Goal: Information Seeking & Learning: Check status

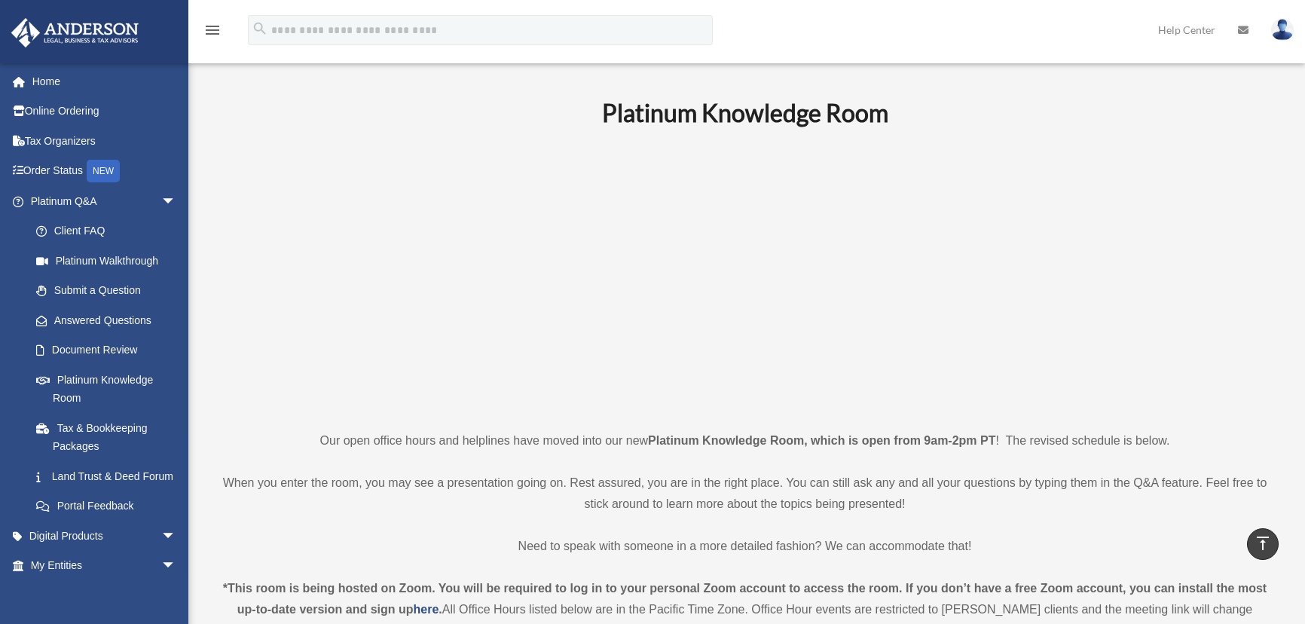
scroll to position [570, 0]
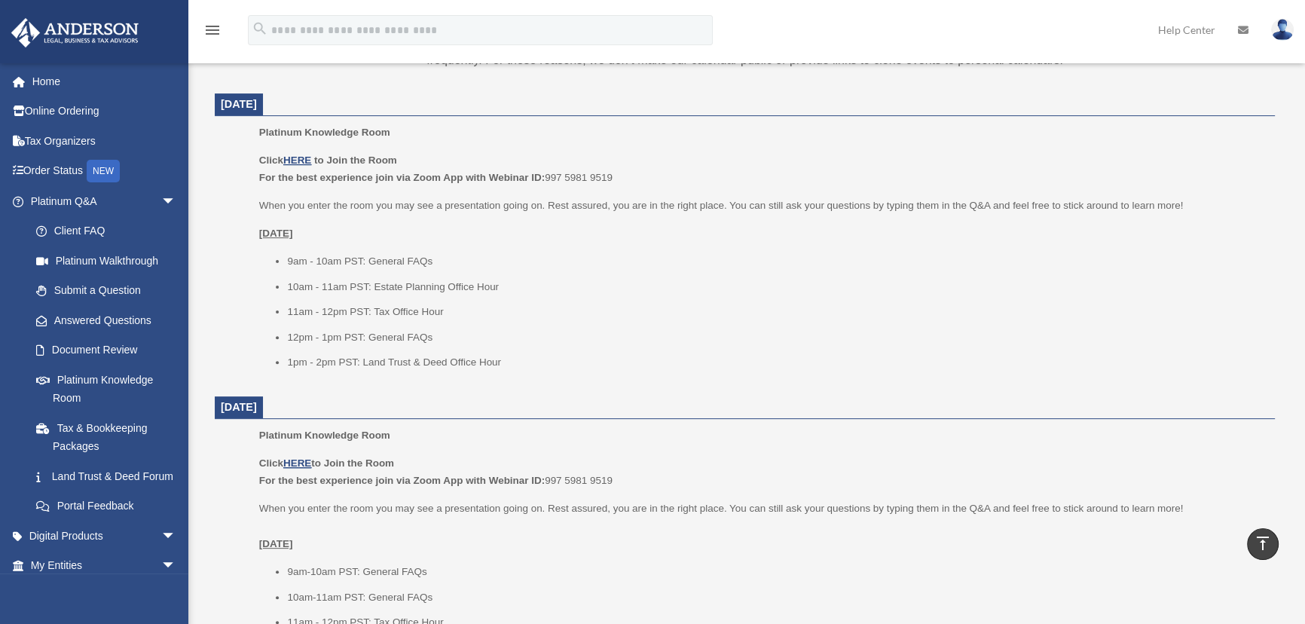
click at [736, 290] on li "10am - 11am PST: Estate Planning Office Hour" at bounding box center [775, 287] width 977 height 18
click at [128, 316] on link "Answered Questions" at bounding box center [110, 320] width 178 height 30
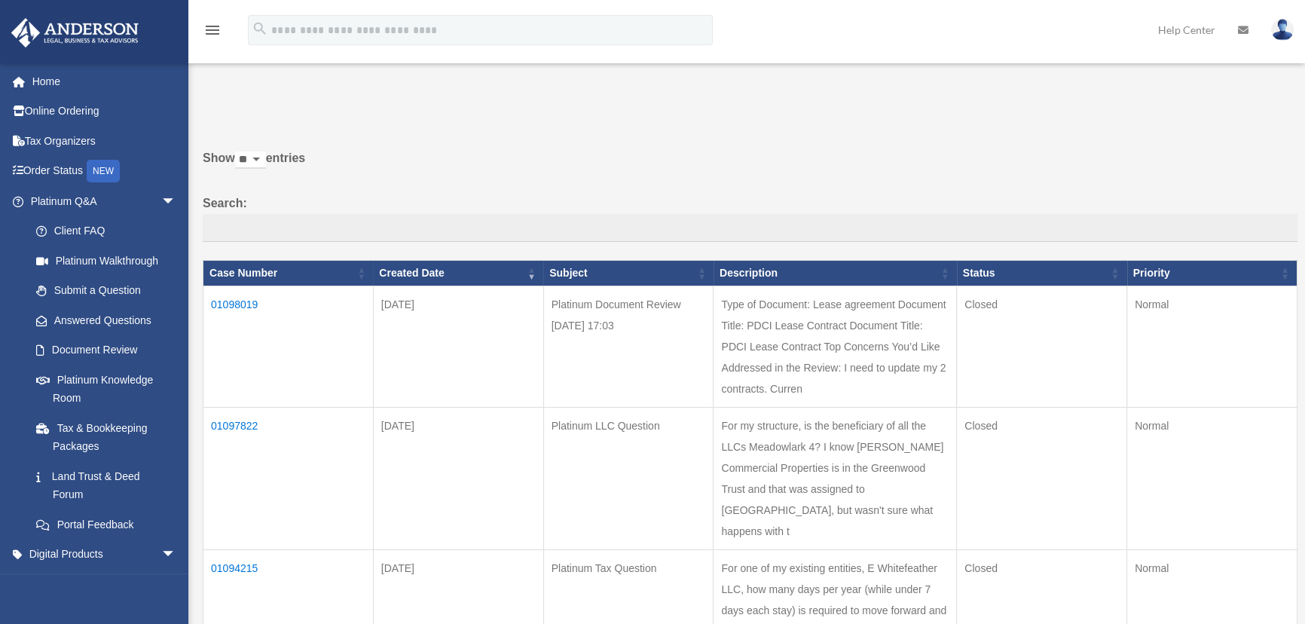
click at [228, 302] on td "01098019" at bounding box center [288, 346] width 170 height 121
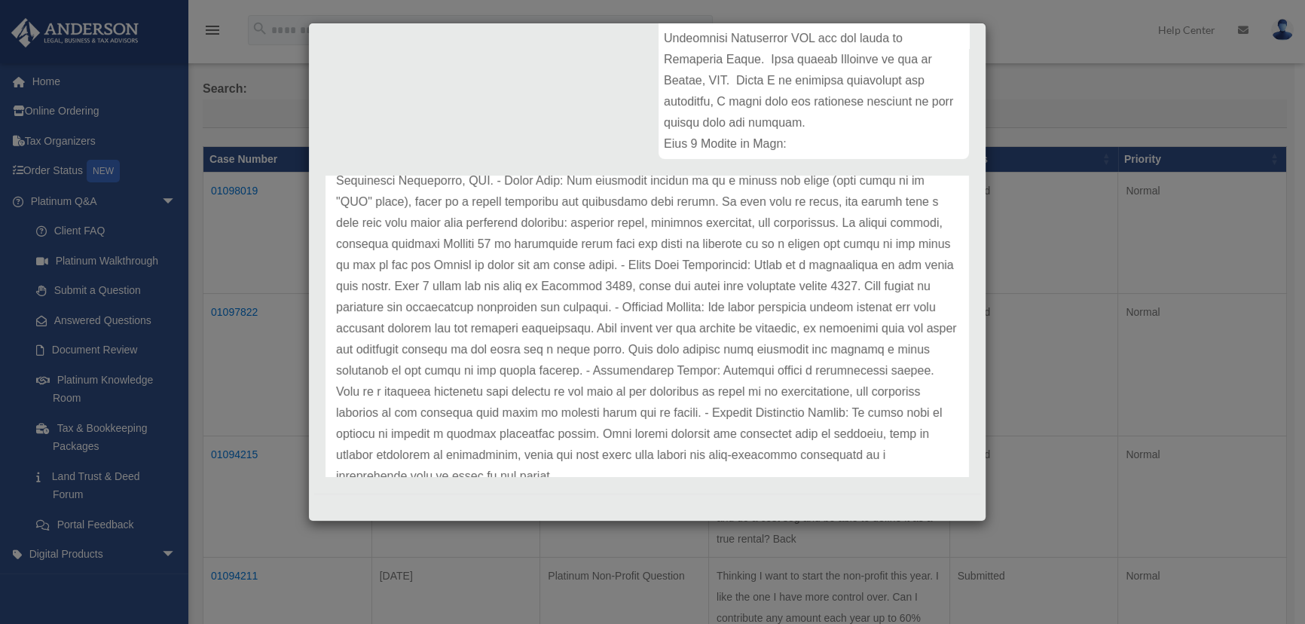
scroll to position [209, 0]
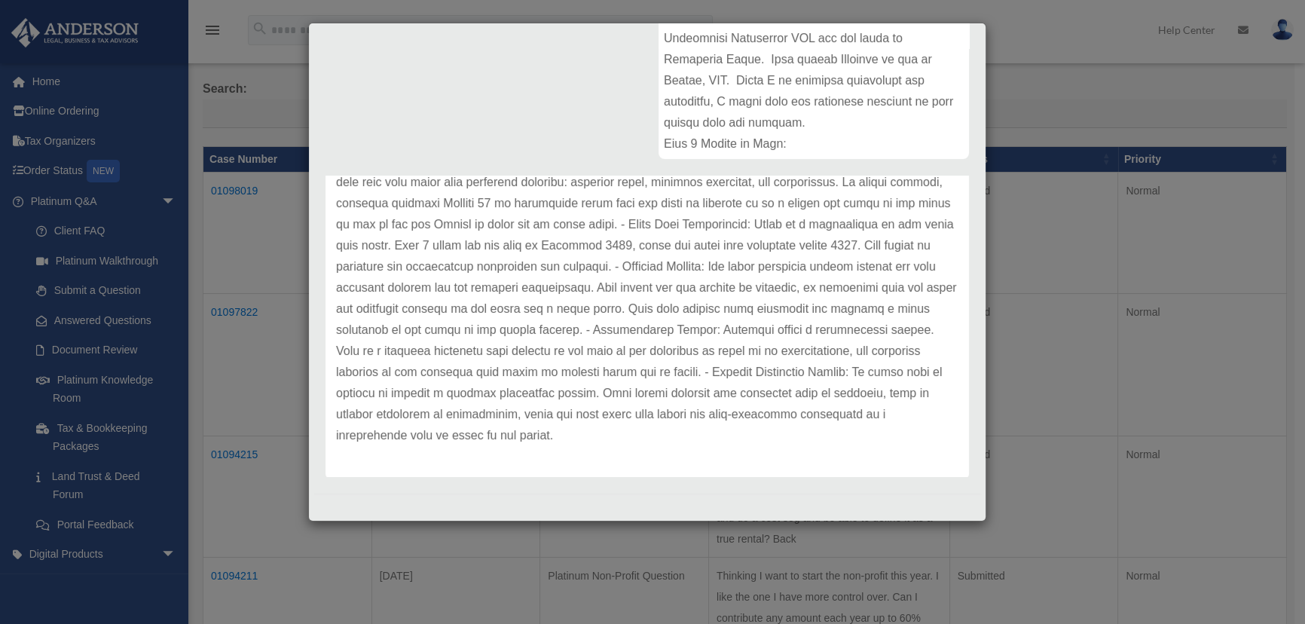
click at [758, 451] on div "Update date : [DATE]" at bounding box center [648, 246] width 644 height 464
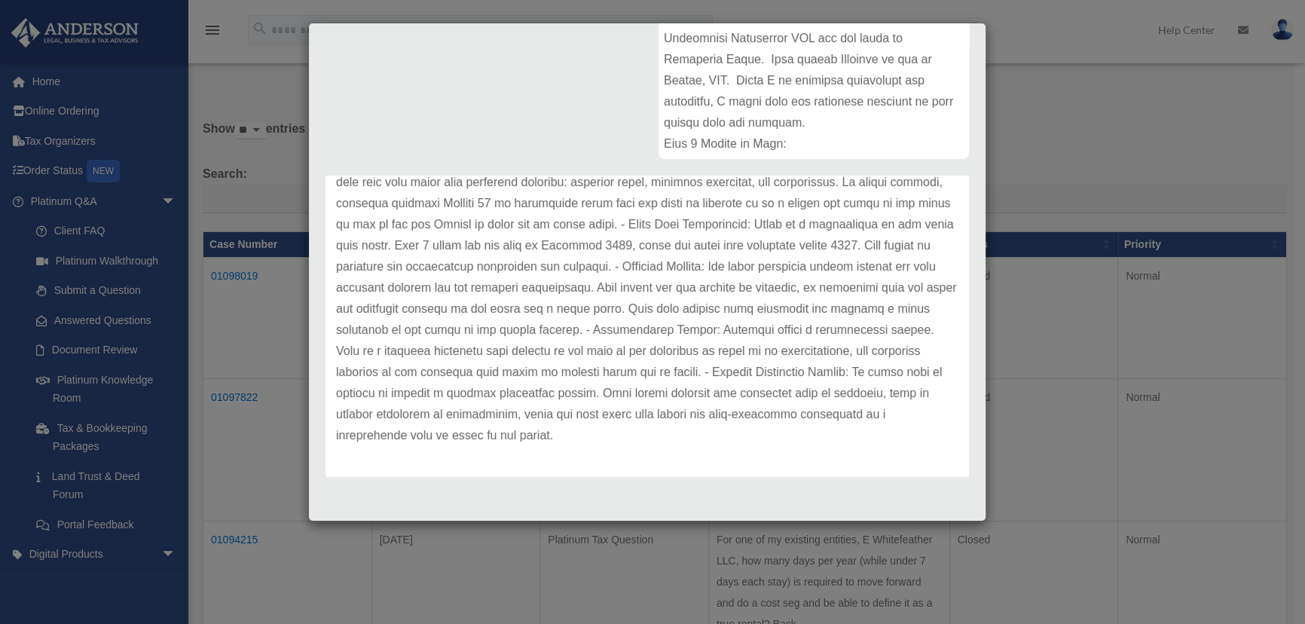
scroll to position [0, 0]
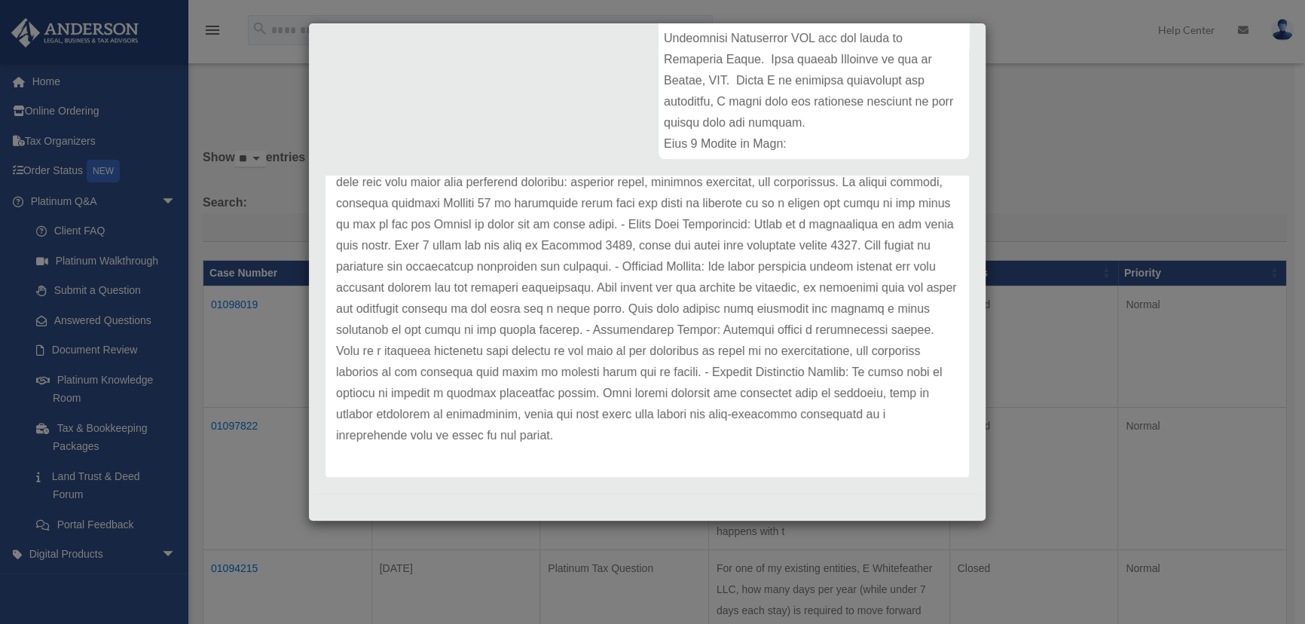
click at [1010, 109] on div "Case Detail × Platinum Document Review [DATE] 17:03 Case Number 01098019 Create…" at bounding box center [652, 312] width 1305 height 624
